Goal: Task Accomplishment & Management: Manage account settings

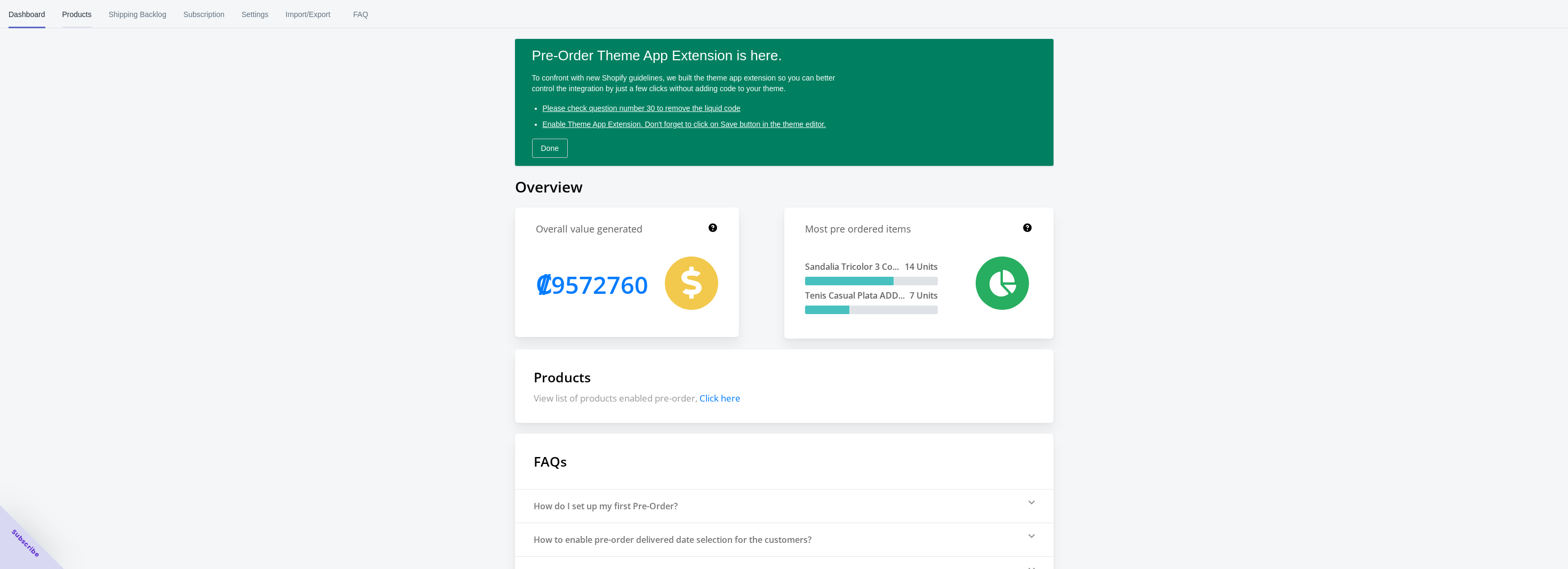
click at [62, 15] on span "Products" at bounding box center [77, 14] width 29 height 28
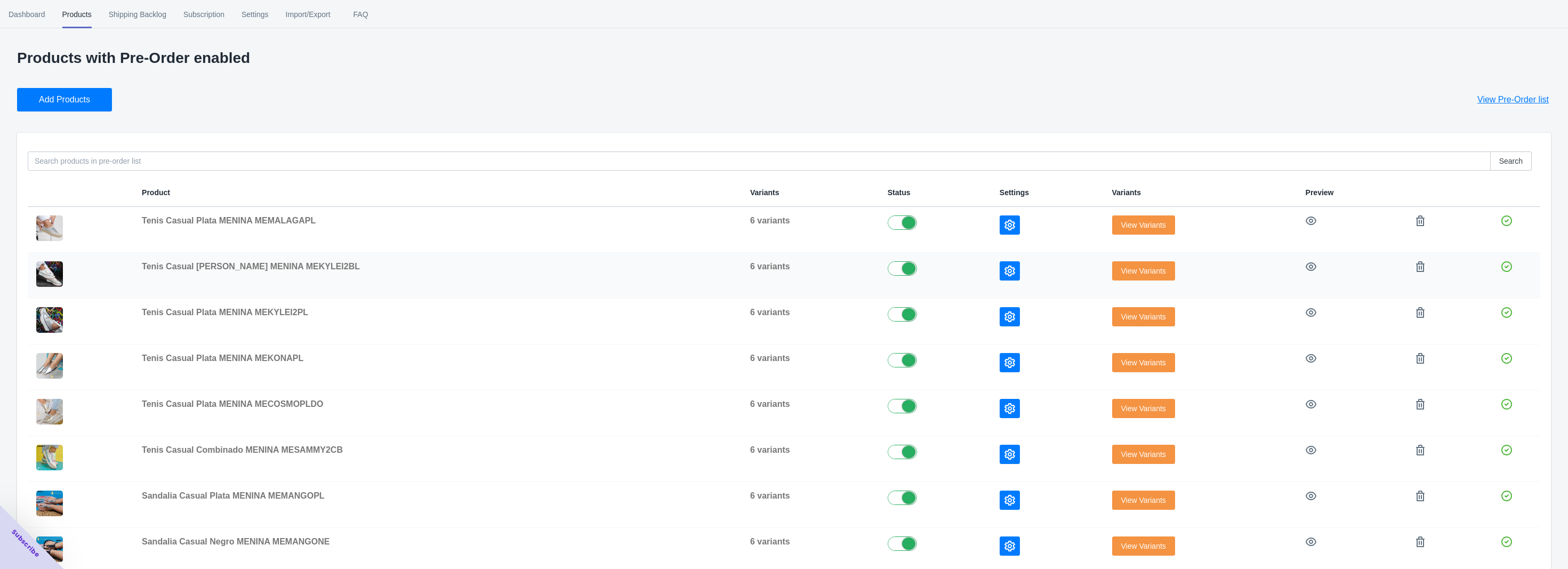
click at [1121, 268] on span "View Variants" at bounding box center [1143, 271] width 45 height 9
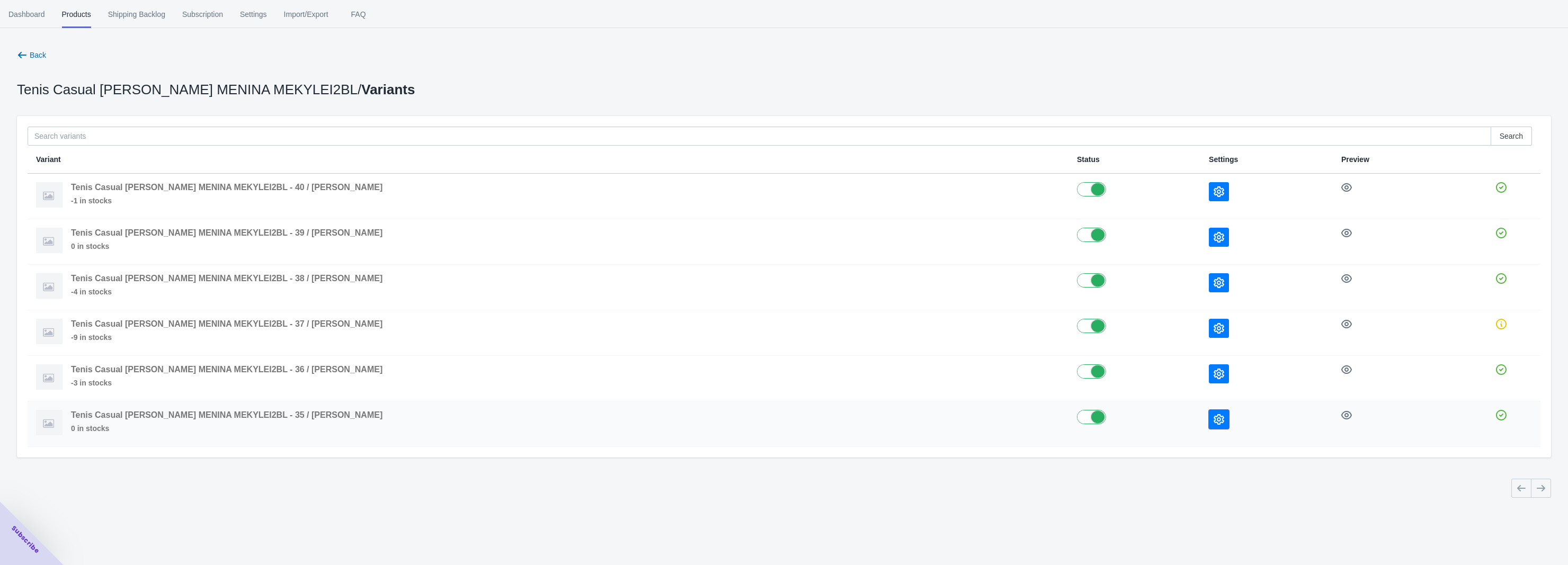
click at [1209, 414] on button "button" at bounding box center [1219, 419] width 20 height 19
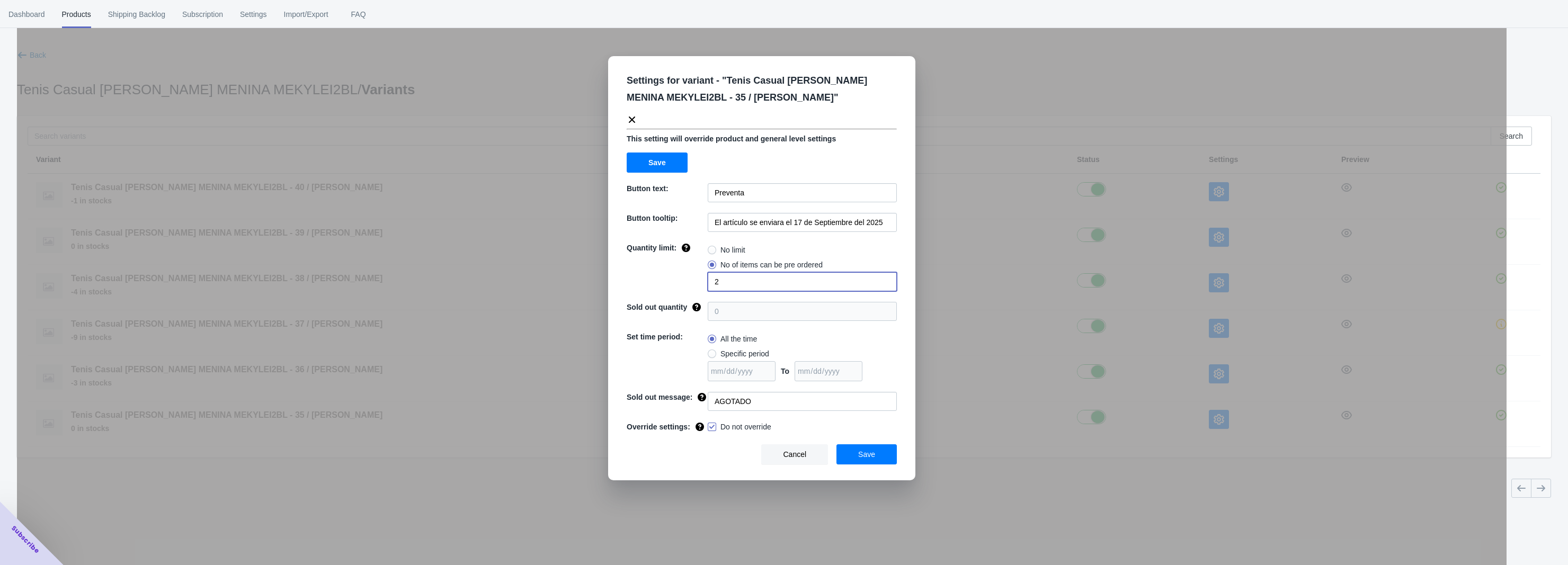
drag, startPoint x: 716, startPoint y: 285, endPoint x: 705, endPoint y: 286, distance: 11.0
click at [705, 286] on div "Quantity limit: No limit No of items can be pre ordered 2" at bounding box center [762, 267] width 270 height 49
drag, startPoint x: 711, startPoint y: 283, endPoint x: 718, endPoint y: 281, distance: 7.3
click at [718, 281] on div "Quantity limit: No limit No of items can be pre ordered 2" at bounding box center [762, 267] width 270 height 49
click at [719, 282] on body "[DOMAIN_NAME] 1 1 Skip to content Dashboard Products Shipping Backlog Subscript…" at bounding box center [784, 282] width 1568 height 565
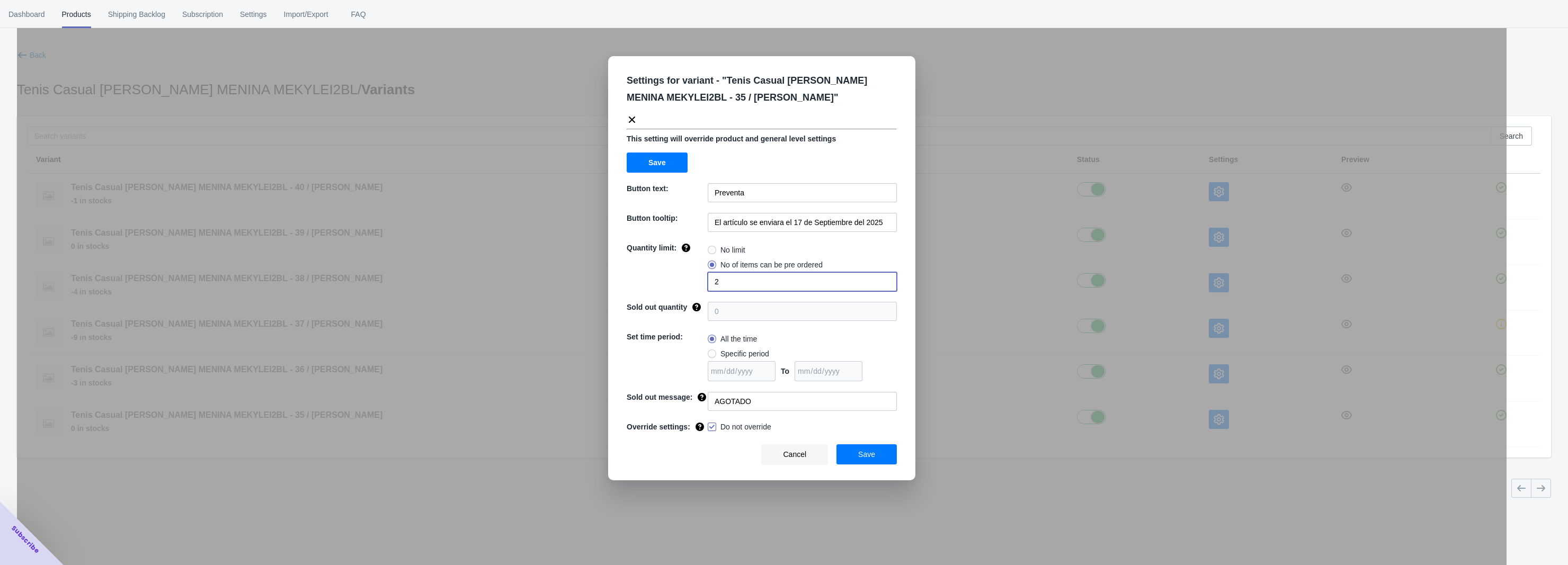
click at [852, 247] on div "No limit" at bounding box center [802, 250] width 189 height 15
drag, startPoint x: 710, startPoint y: 291, endPoint x: 702, endPoint y: 292, distance: 8.1
click at [702, 291] on div "Quantity limit: No limit No of items can be pre ordered 2" at bounding box center [762, 267] width 270 height 49
type input "3"
click at [856, 455] on button "Save" at bounding box center [866, 454] width 60 height 20
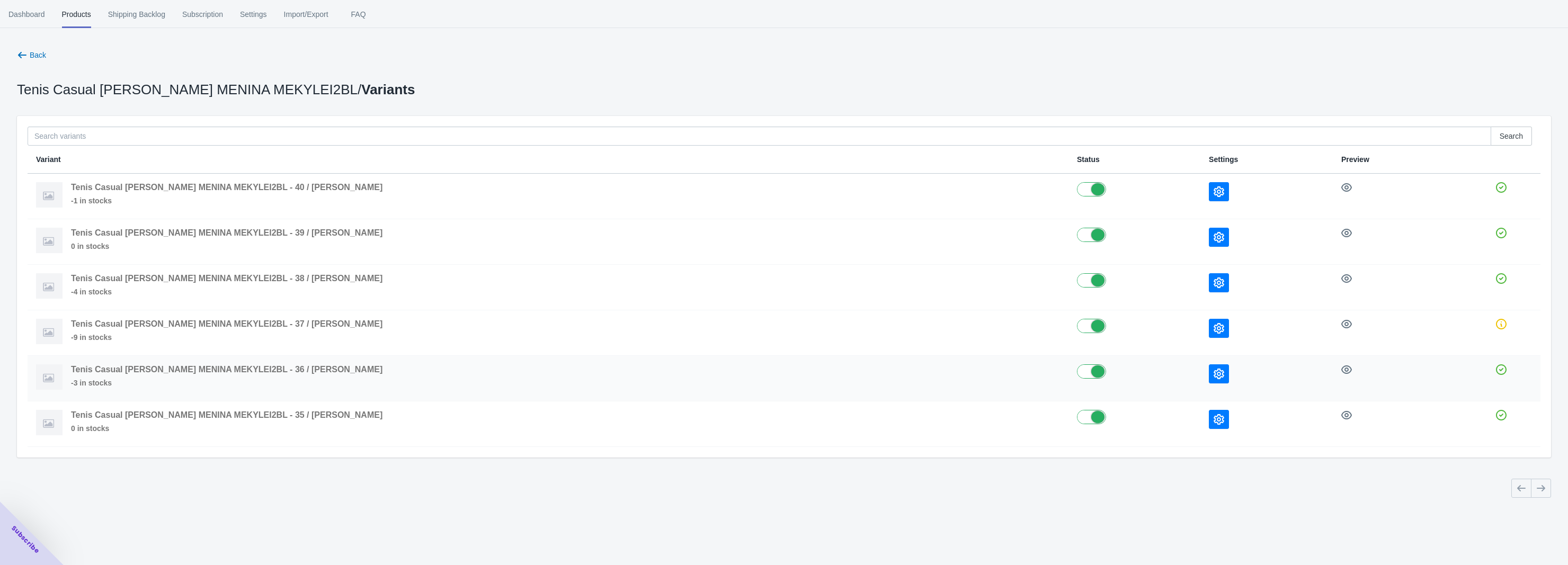
click at [1209, 376] on button "button" at bounding box center [1219, 373] width 20 height 19
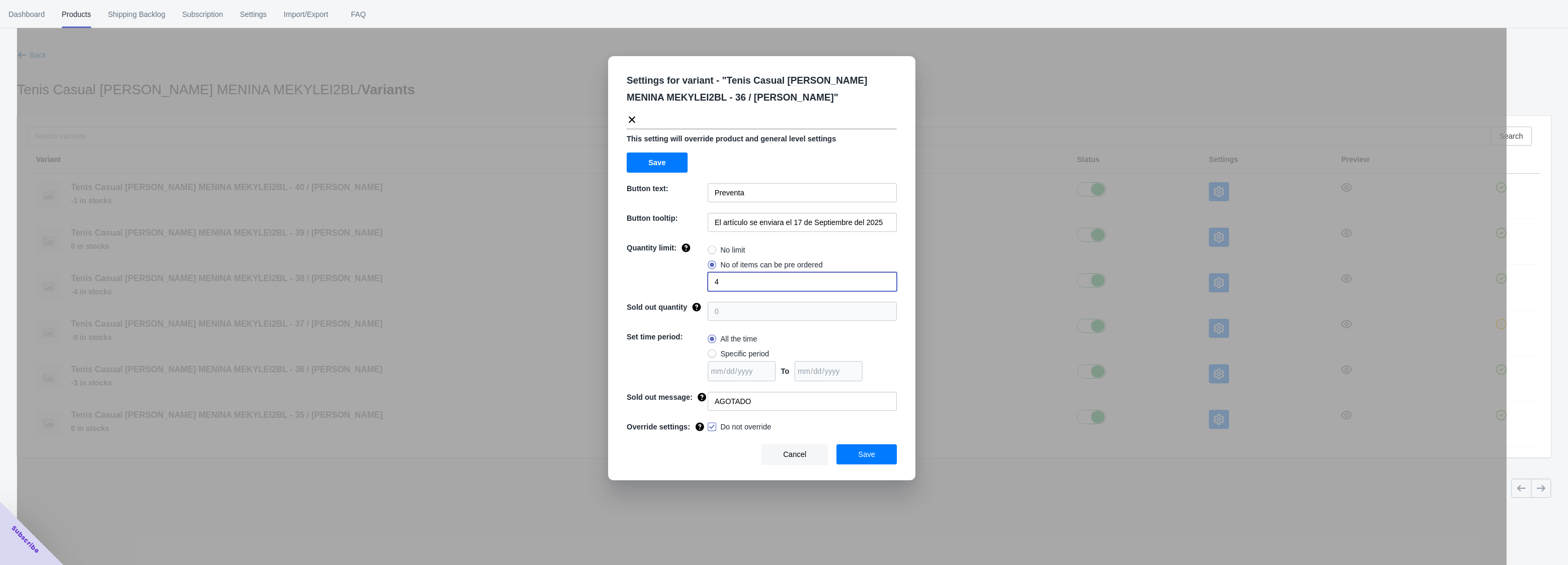
drag, startPoint x: 719, startPoint y: 292, endPoint x: 695, endPoint y: 296, distance: 24.3
click at [700, 295] on div "Settings for variant - " Tenis Casual [PERSON_NAME] MENINA MEKYLEI2BL - 36 / [P…" at bounding box center [761, 268] width 307 height 424
type input "6"
click at [858, 456] on button "Save" at bounding box center [866, 454] width 60 height 20
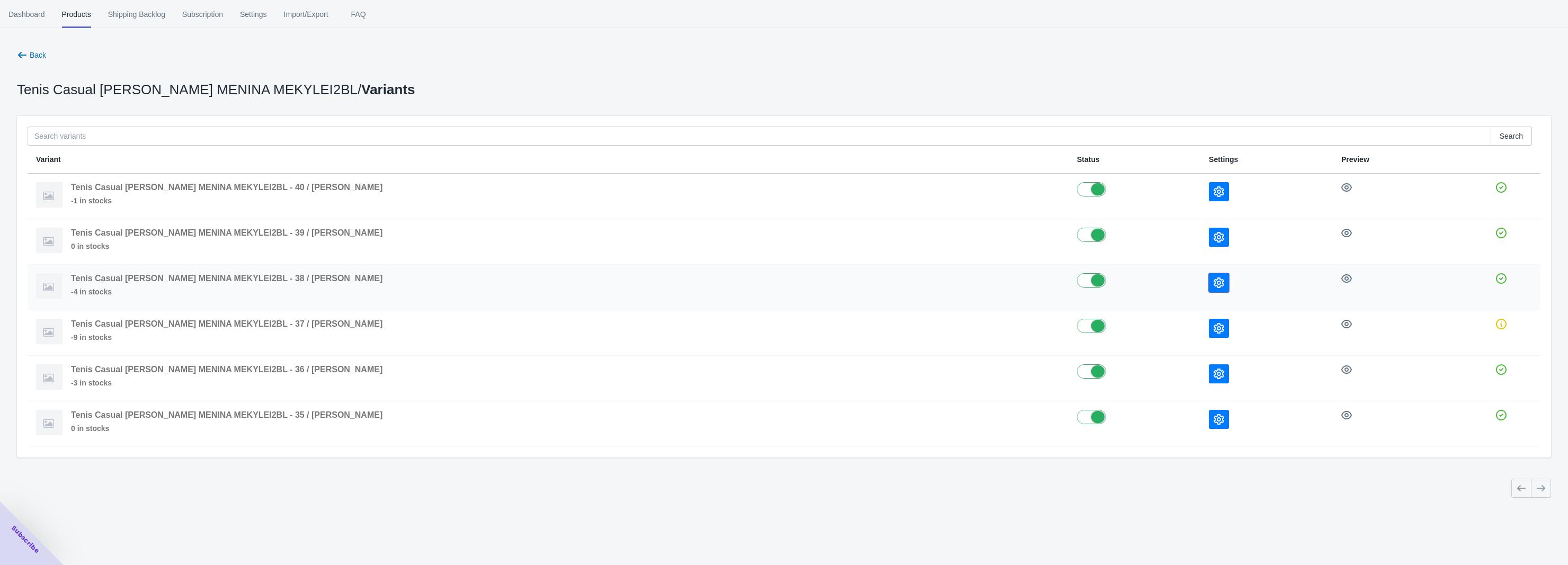
click at [1209, 280] on button "button" at bounding box center [1219, 282] width 20 height 19
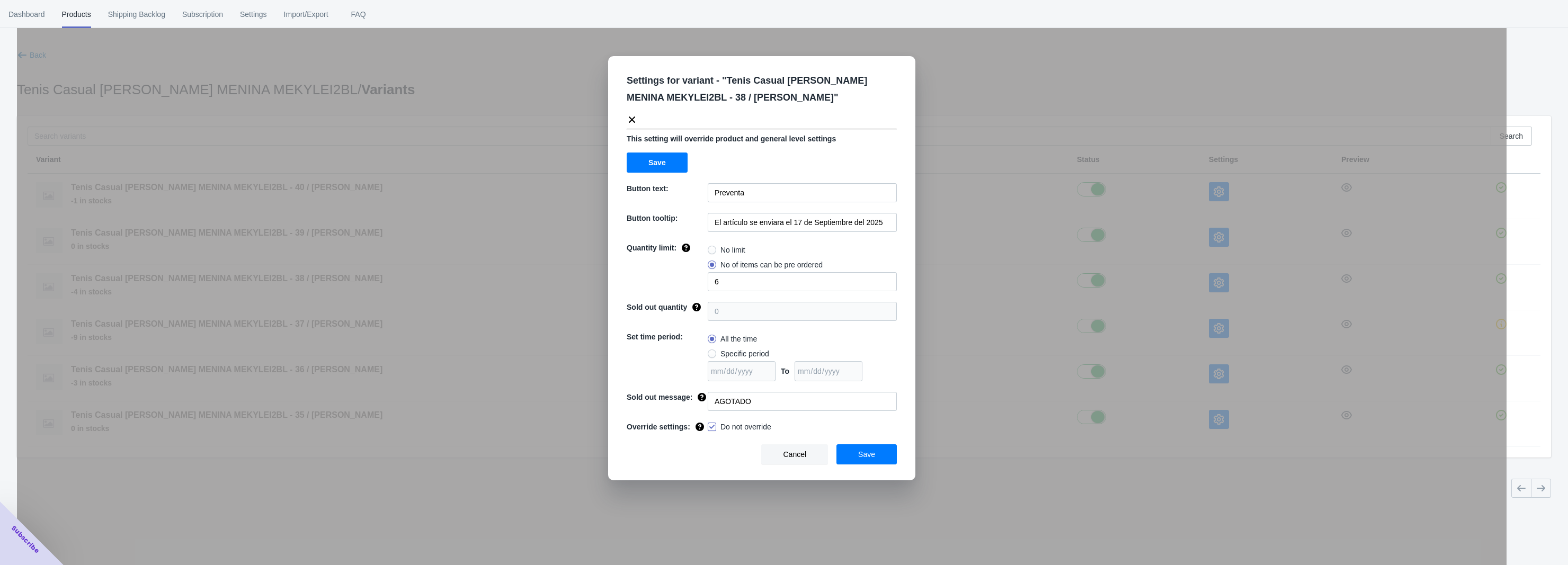
click at [1148, 331] on div "Settings for variant - " Tenis Casual [PERSON_NAME] MENINA MEKYLEI2BL - 38 / [P…" at bounding box center [761, 309] width 1489 height 565
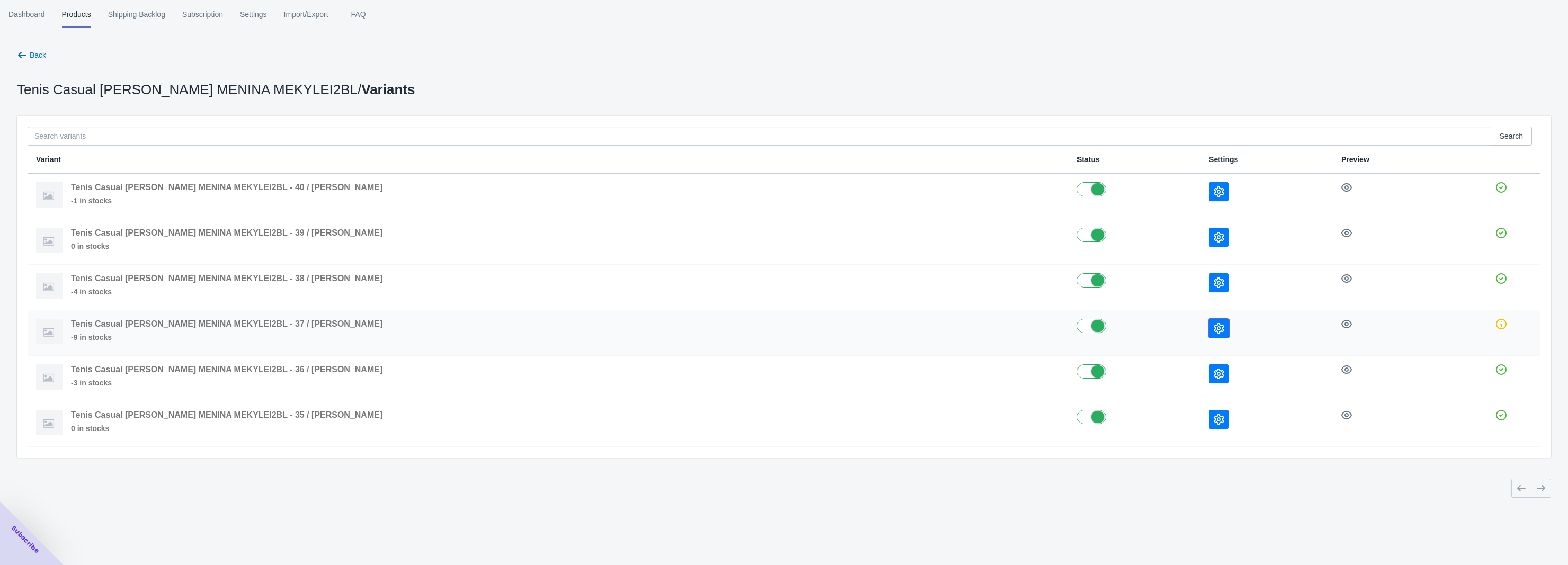
click at [1214, 330] on icon "button" at bounding box center [1219, 328] width 10 height 10
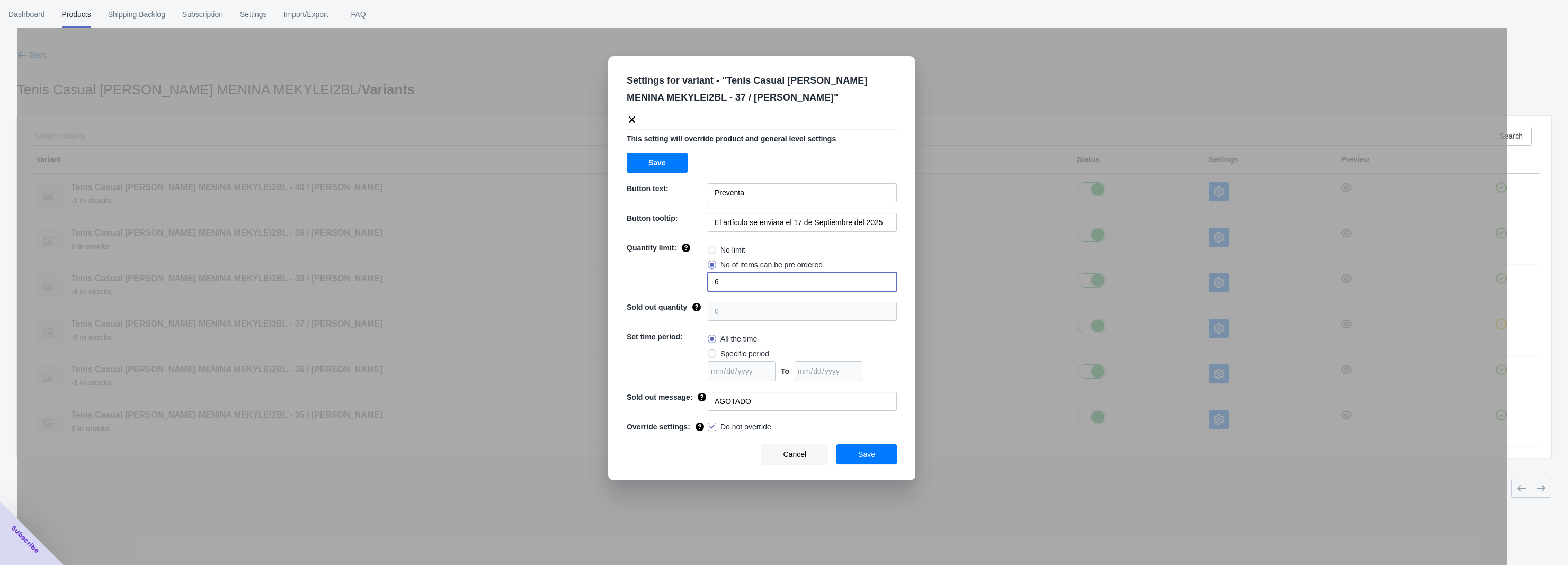
drag, startPoint x: 708, startPoint y: 287, endPoint x: 698, endPoint y: 287, distance: 10.0
click at [698, 287] on div "Quantity limit: No limit No of items can be pre ordered 6" at bounding box center [762, 267] width 270 height 49
type input "9"
click at [852, 452] on button "Save" at bounding box center [866, 454] width 60 height 20
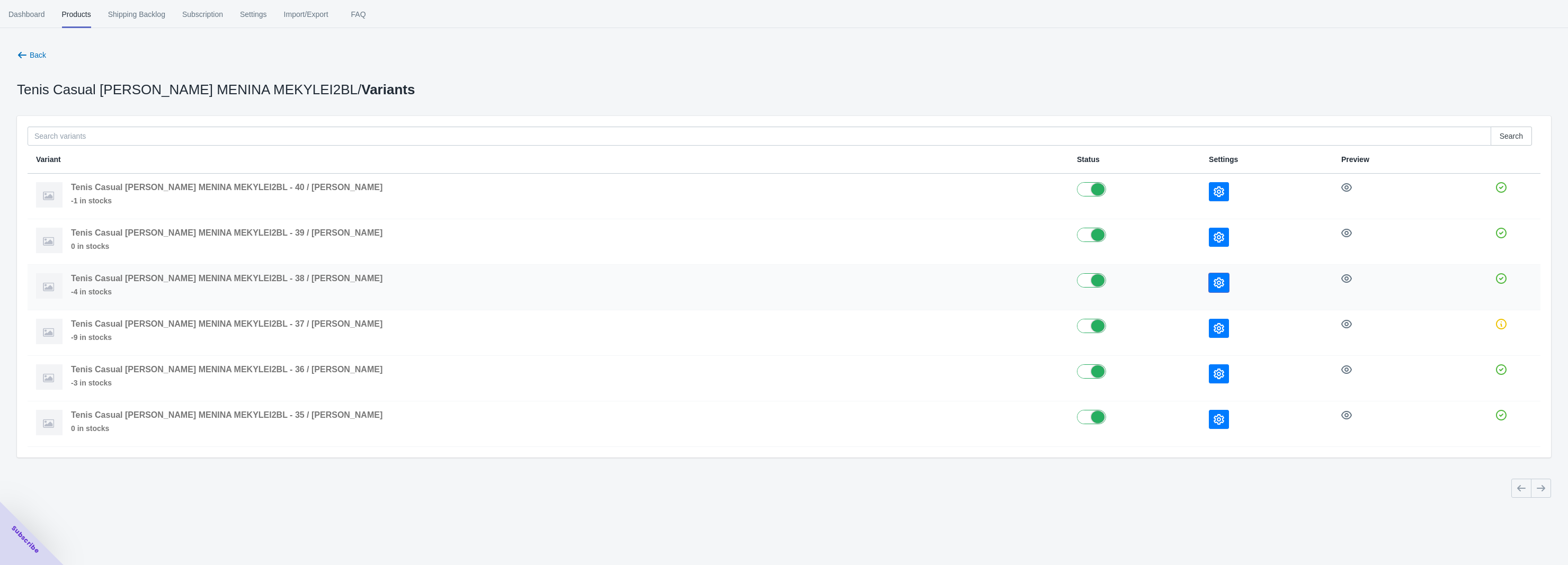
click at [1214, 282] on icon "button" at bounding box center [1219, 282] width 10 height 10
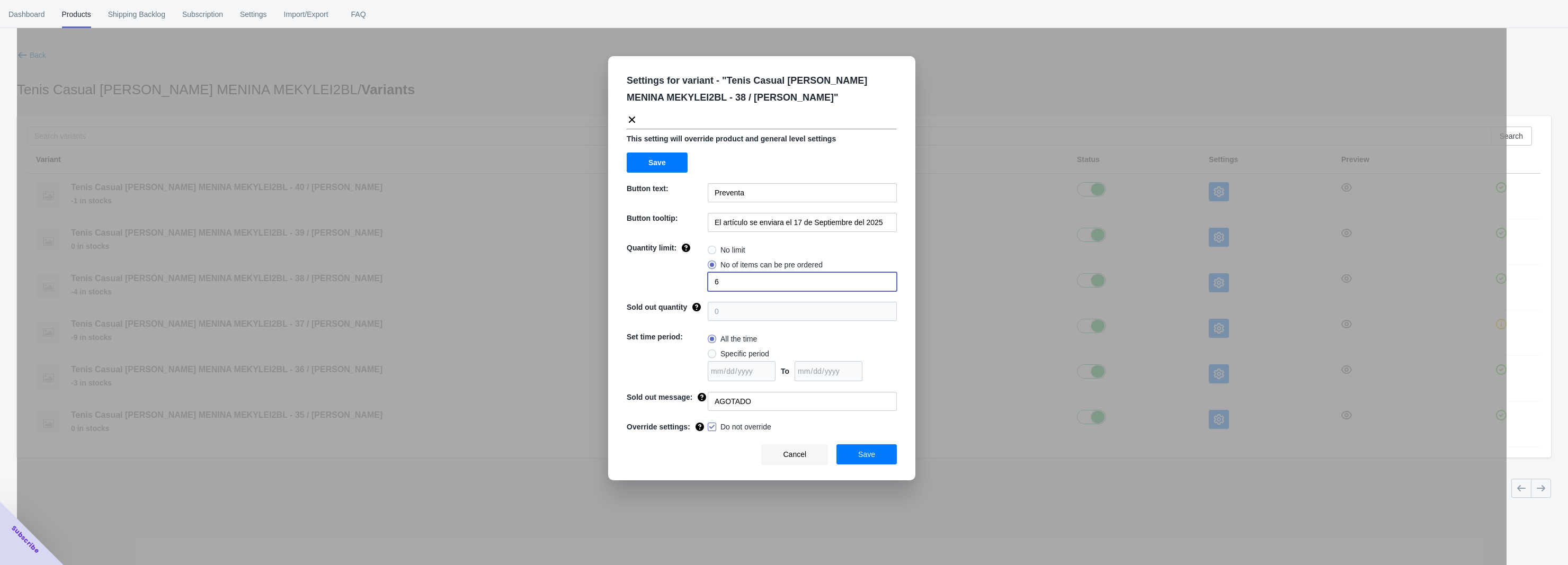
drag, startPoint x: 708, startPoint y: 282, endPoint x: 674, endPoint y: 282, distance: 34.0
click at [676, 282] on div "Quantity limit: No limit No of items can be pre ordered 6" at bounding box center [762, 267] width 270 height 49
type input "9"
click at [859, 464] on button "Save" at bounding box center [866, 454] width 60 height 20
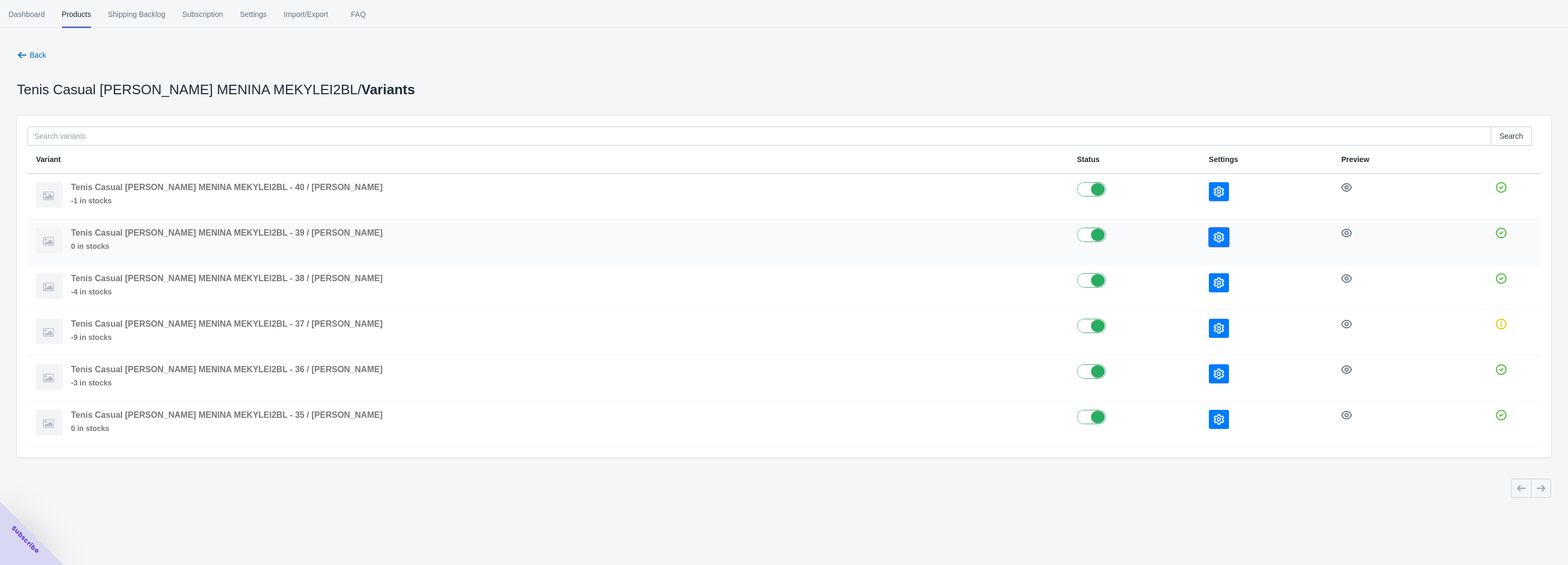
click at [1209, 244] on button "button" at bounding box center [1219, 237] width 20 height 19
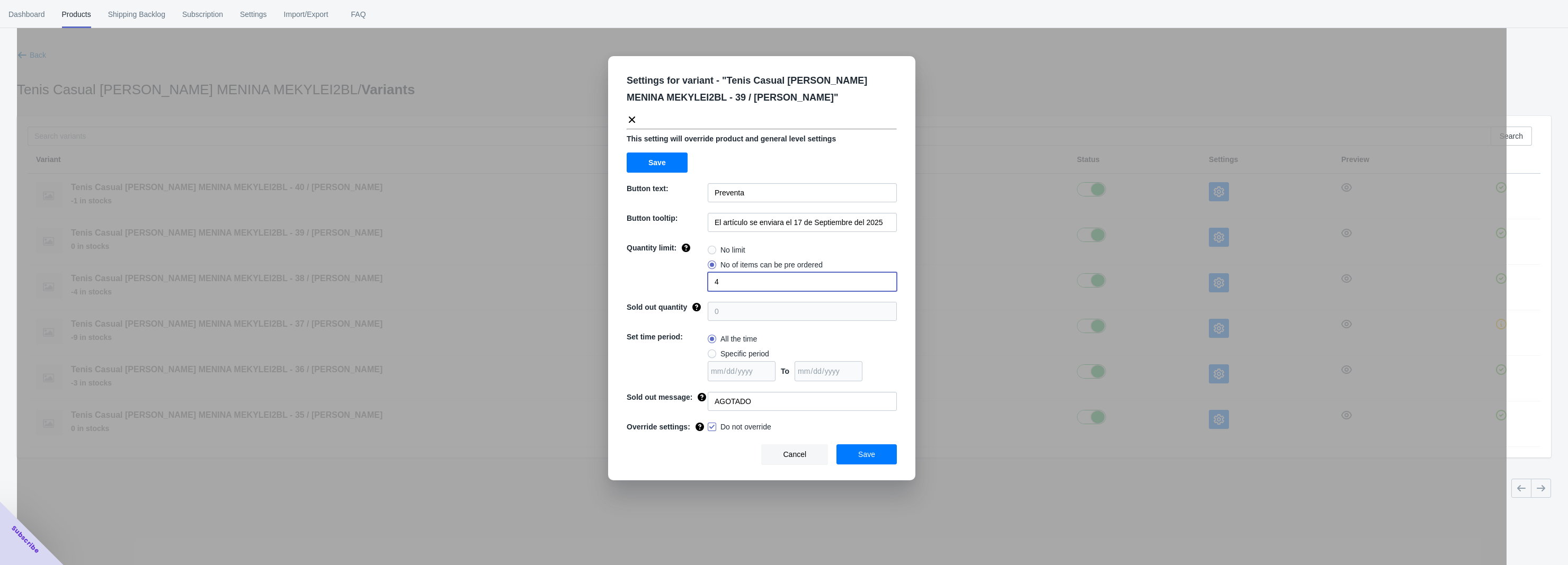
drag, startPoint x: 713, startPoint y: 285, endPoint x: 687, endPoint y: 291, distance: 26.7
click at [692, 291] on div "Quantity limit: No limit No of items can be pre ordered 4" at bounding box center [762, 267] width 270 height 49
type input "6"
click at [865, 461] on button "Save" at bounding box center [866, 454] width 60 height 20
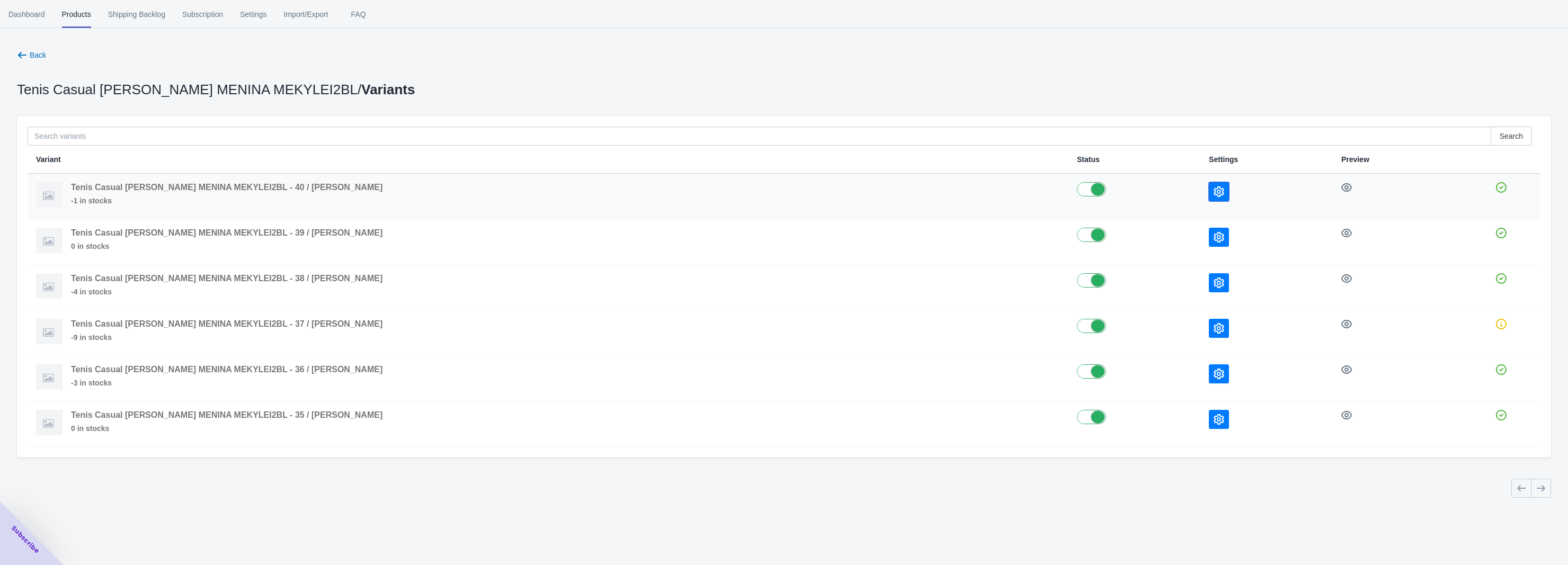
click at [1214, 195] on icon "button" at bounding box center [1219, 191] width 10 height 10
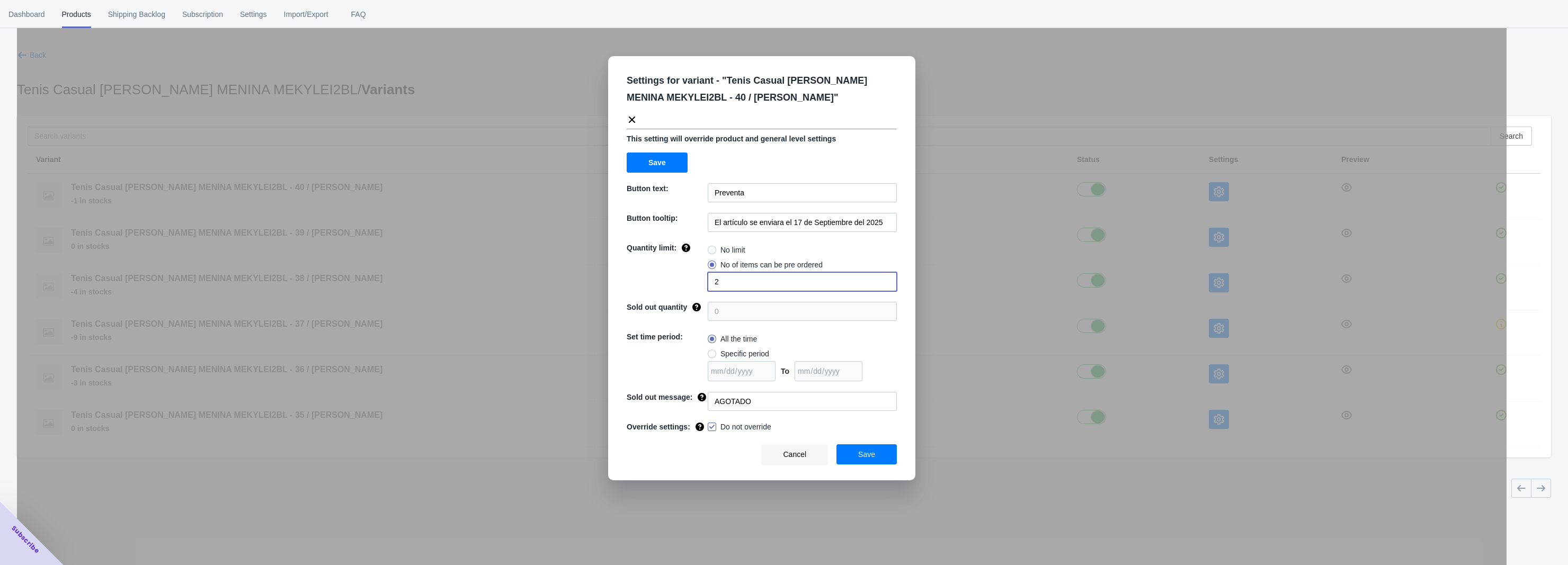
drag, startPoint x: 722, startPoint y: 280, endPoint x: 681, endPoint y: 291, distance: 42.4
click at [697, 289] on div "Quantity limit: No limit No of items can be pre ordered 2" at bounding box center [762, 267] width 270 height 49
type input "3"
click at [873, 459] on span "Save" at bounding box center [867, 454] width 17 height 9
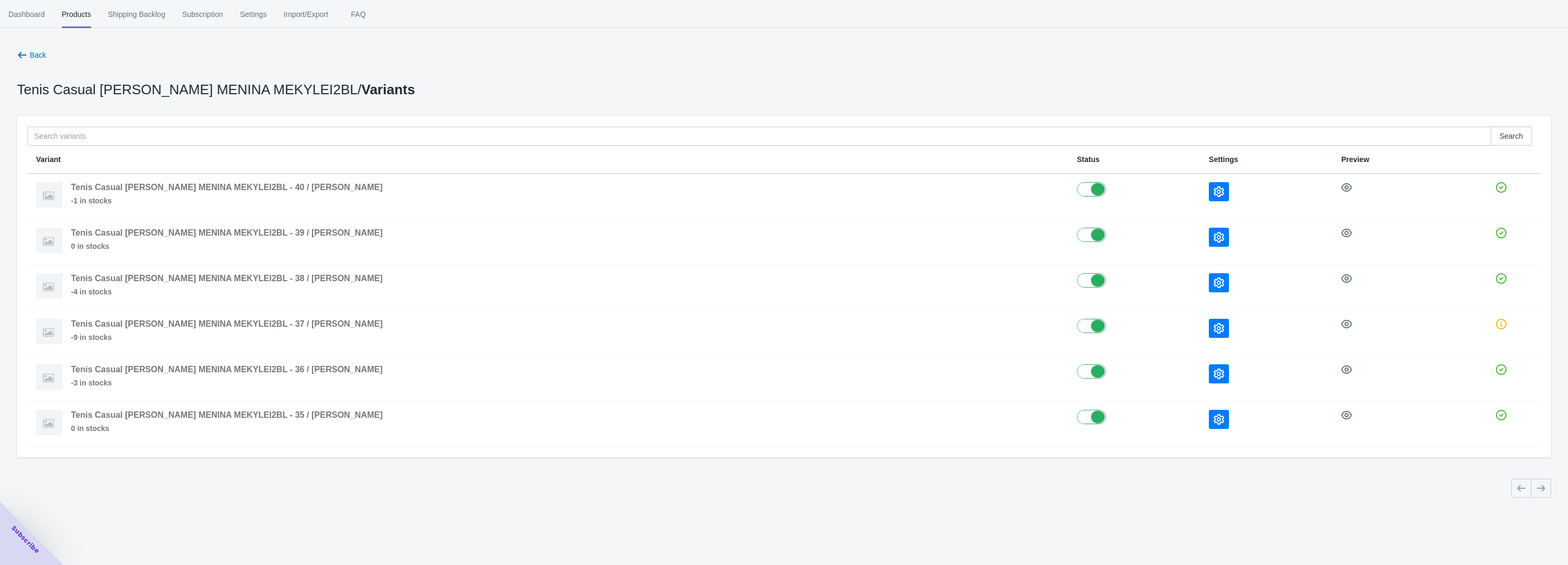
click at [1116, 94] on div "Close dialog 👋 Join our B2B Ecommerce Community of 4000+ Subscribers Subscribe …" at bounding box center [784, 282] width 1568 height 565
